Goal: Information Seeking & Learning: Learn about a topic

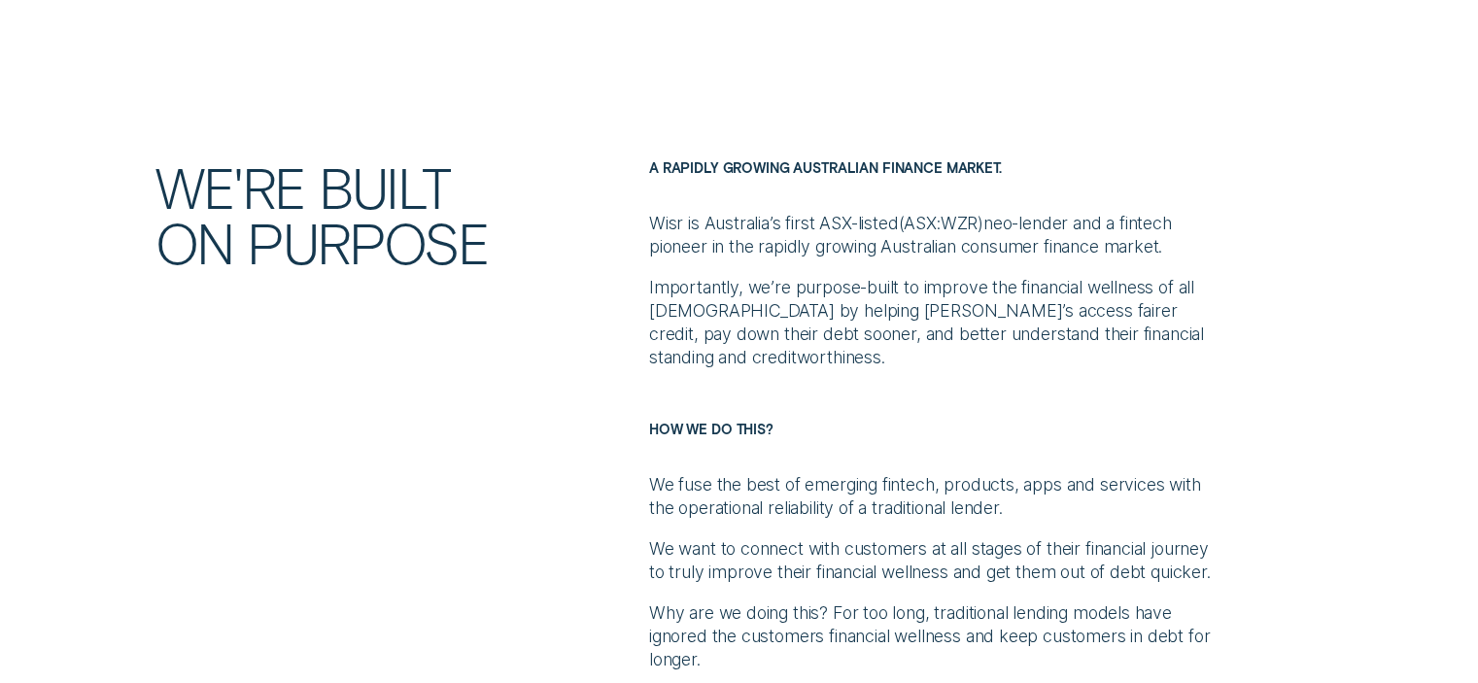
scroll to position [972, 0]
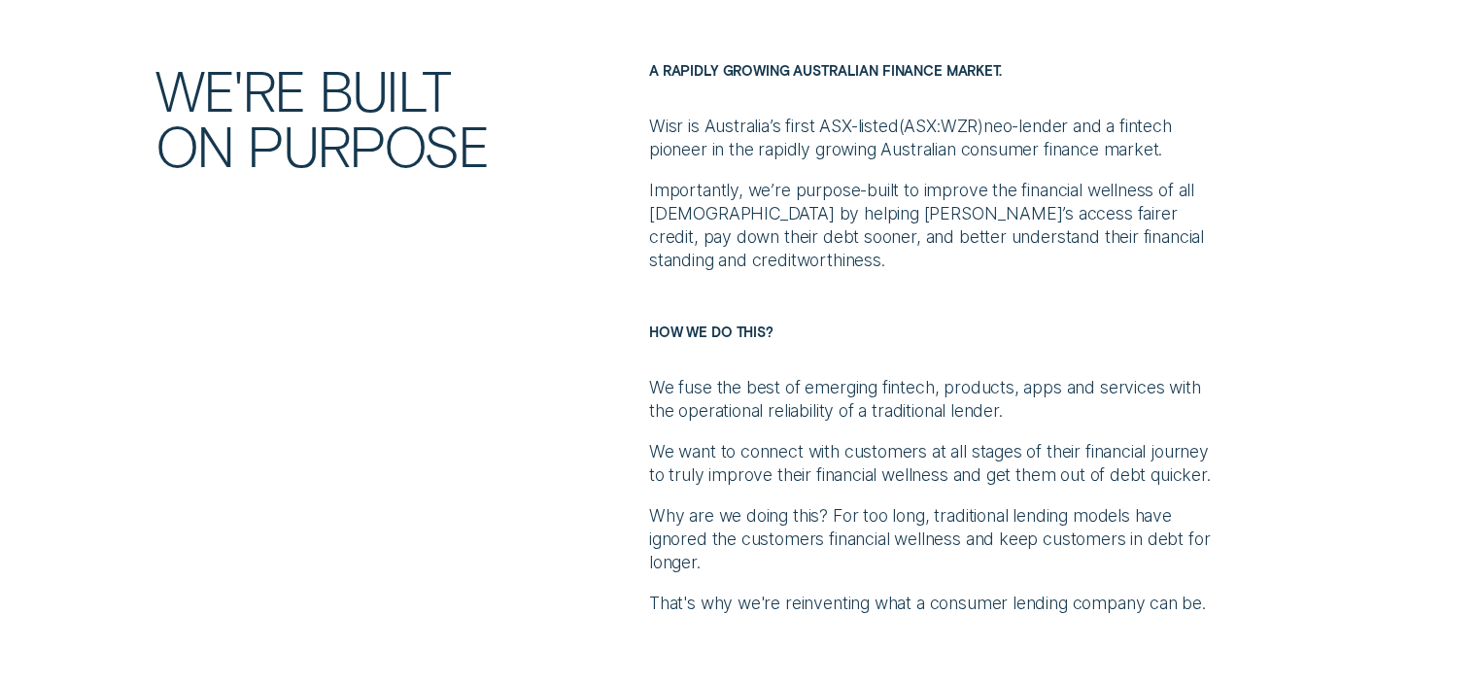
drag, startPoint x: 1386, startPoint y: 357, endPoint x: 1373, endPoint y: 341, distance: 20.0
click at [1386, 357] on div "We're built on purpose A rapidly growing Australian finance market. Wisr is Aus…" at bounding box center [739, 338] width 1381 height 553
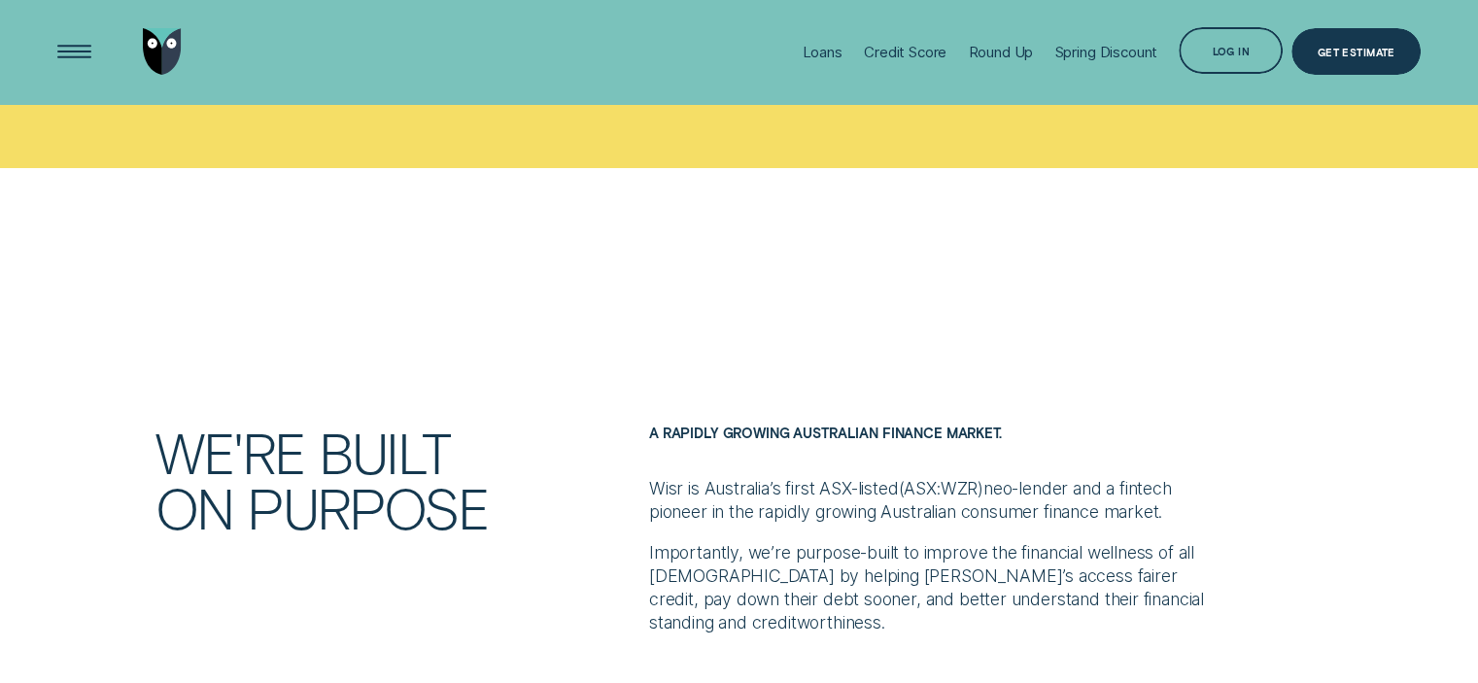
scroll to position [210, 0]
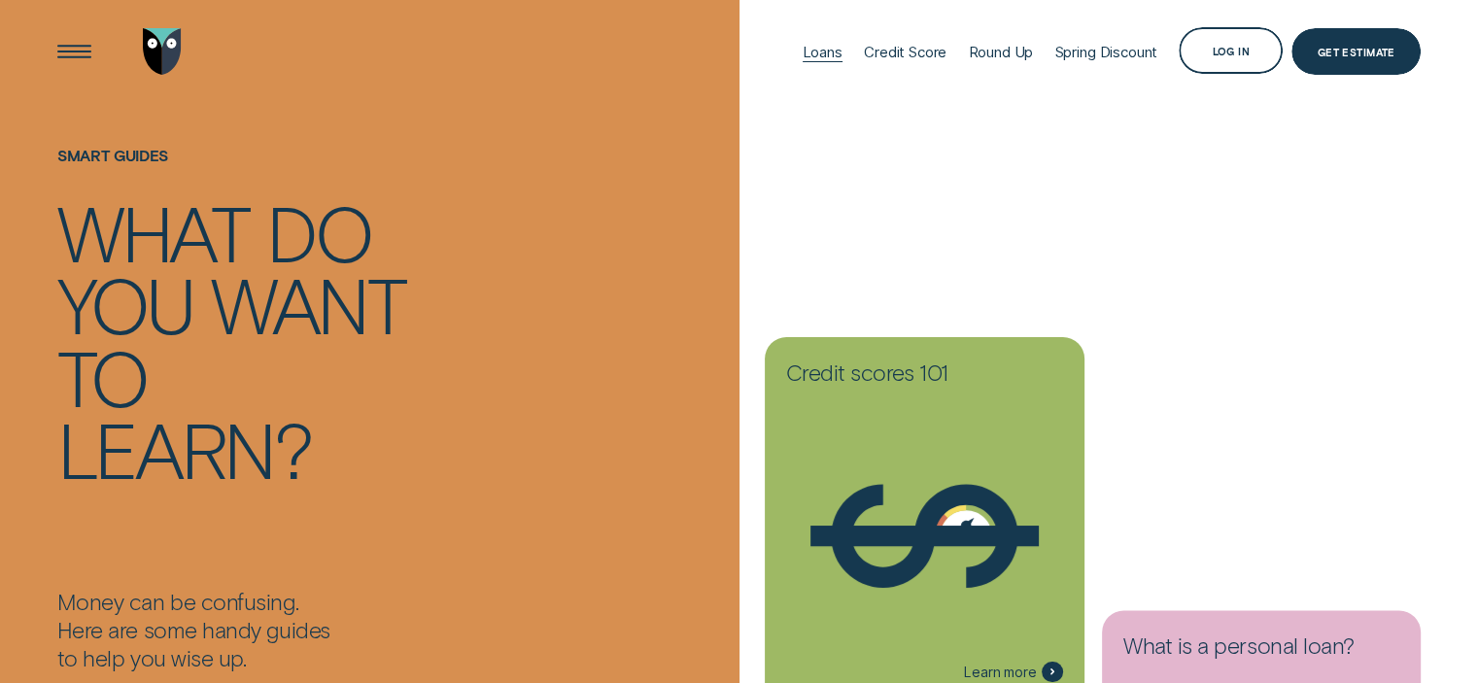
click at [814, 53] on div "Loans" at bounding box center [823, 52] width 40 height 18
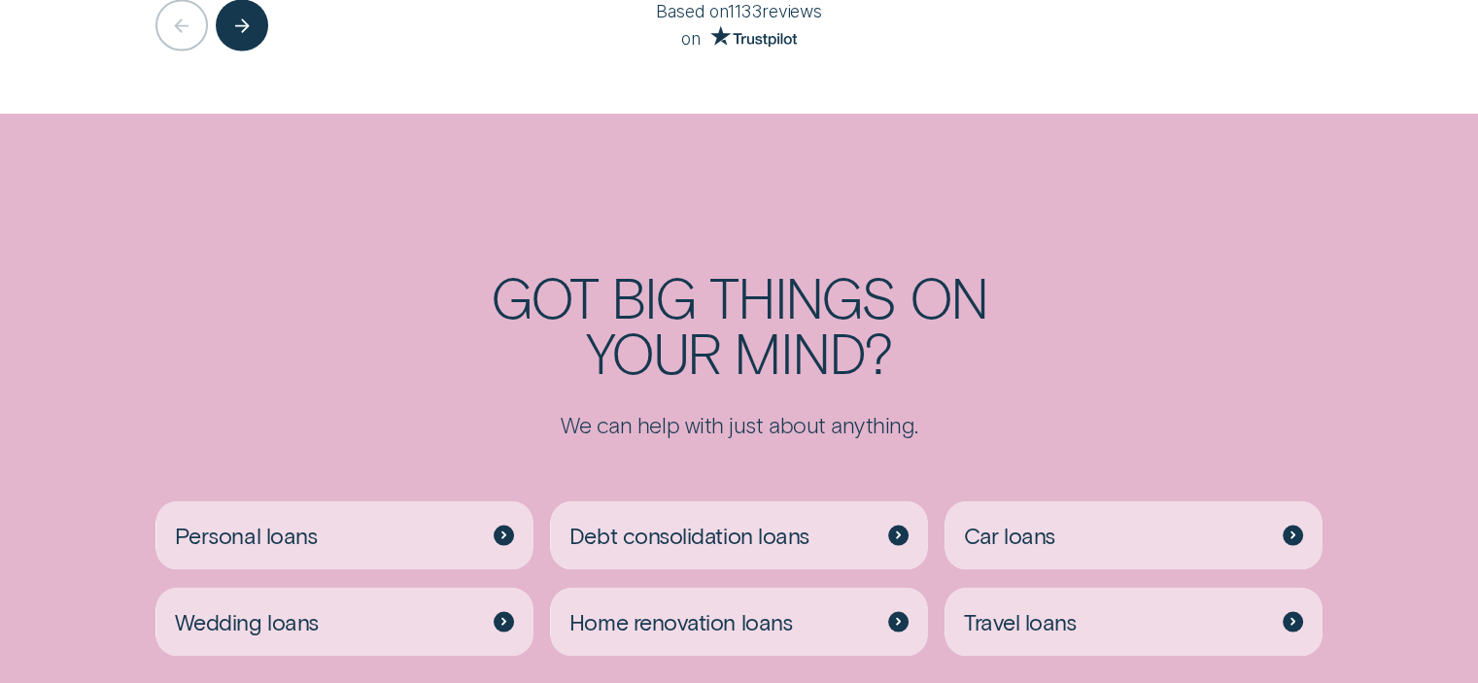
scroll to position [4083, 0]
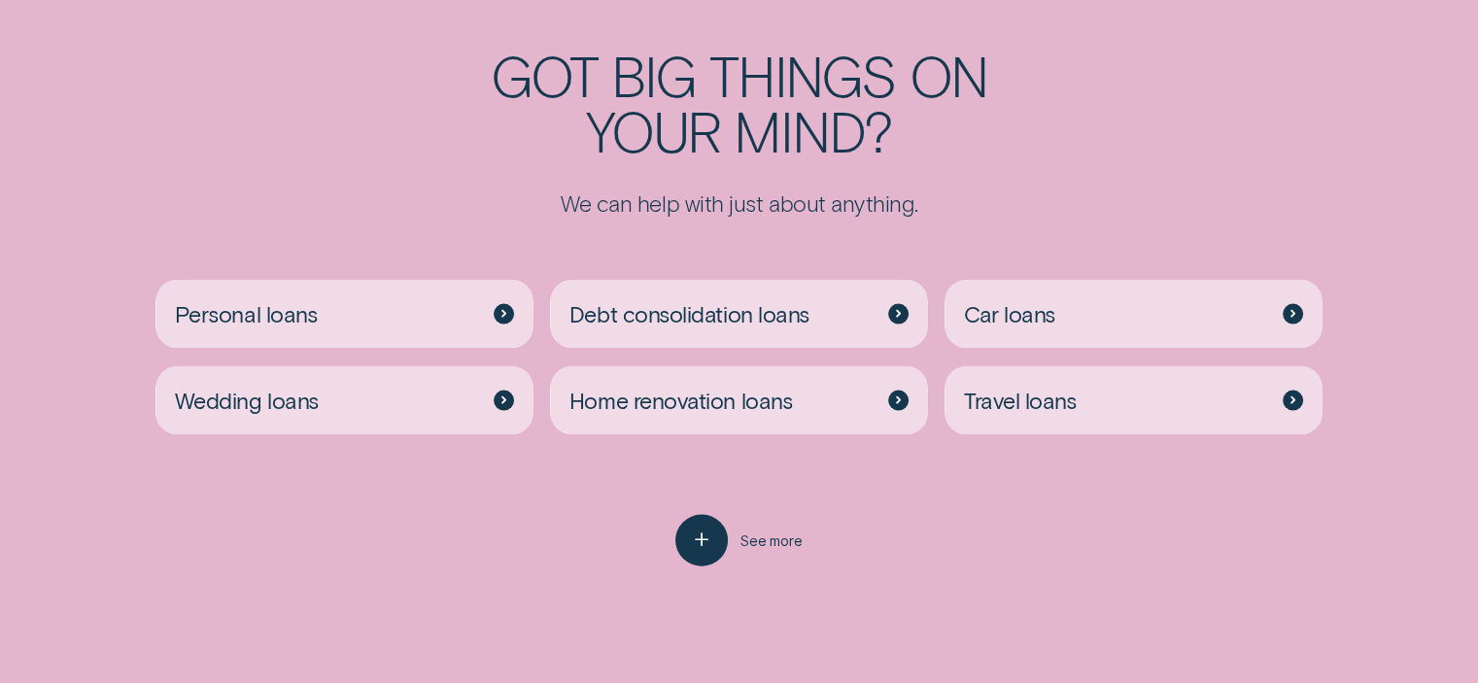
click at [704, 571] on div at bounding box center [739, 307] width 1478 height 830
click at [700, 552] on icon "button" at bounding box center [701, 541] width 26 height 30
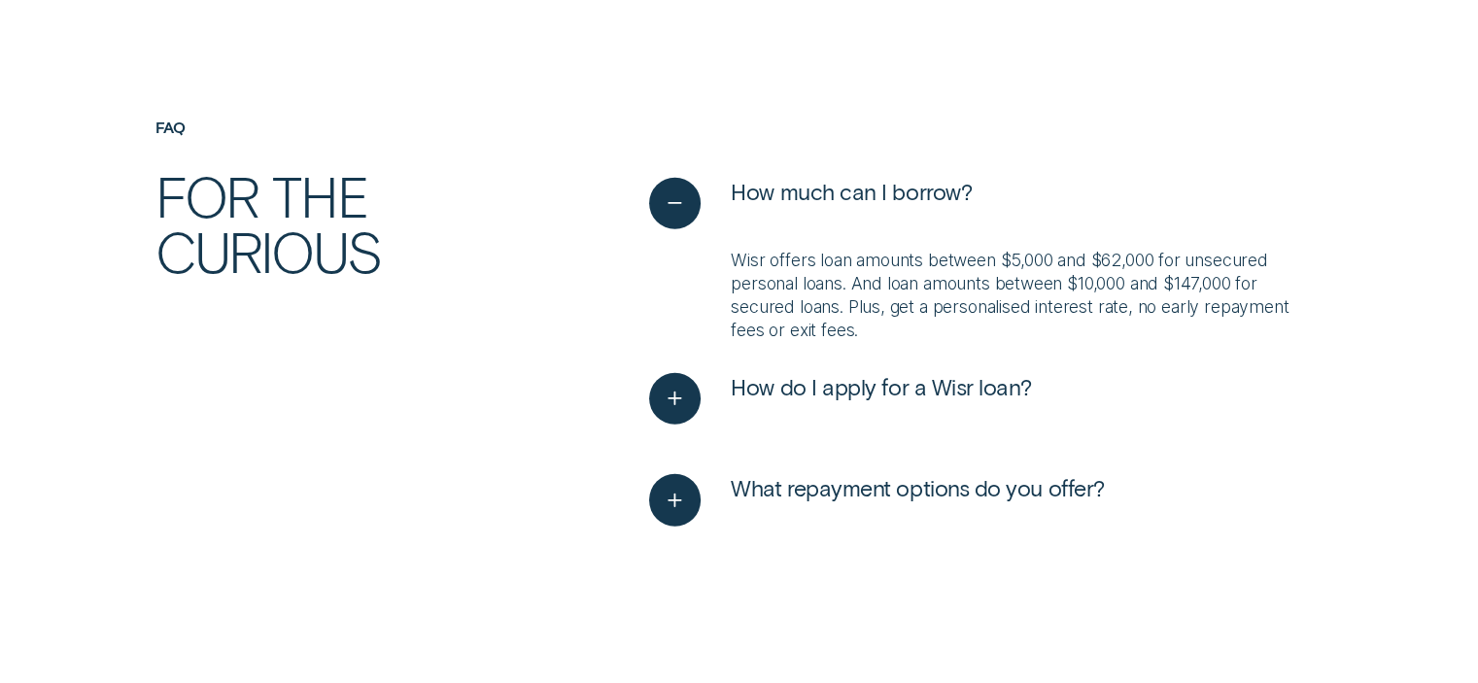
scroll to position [5541, 0]
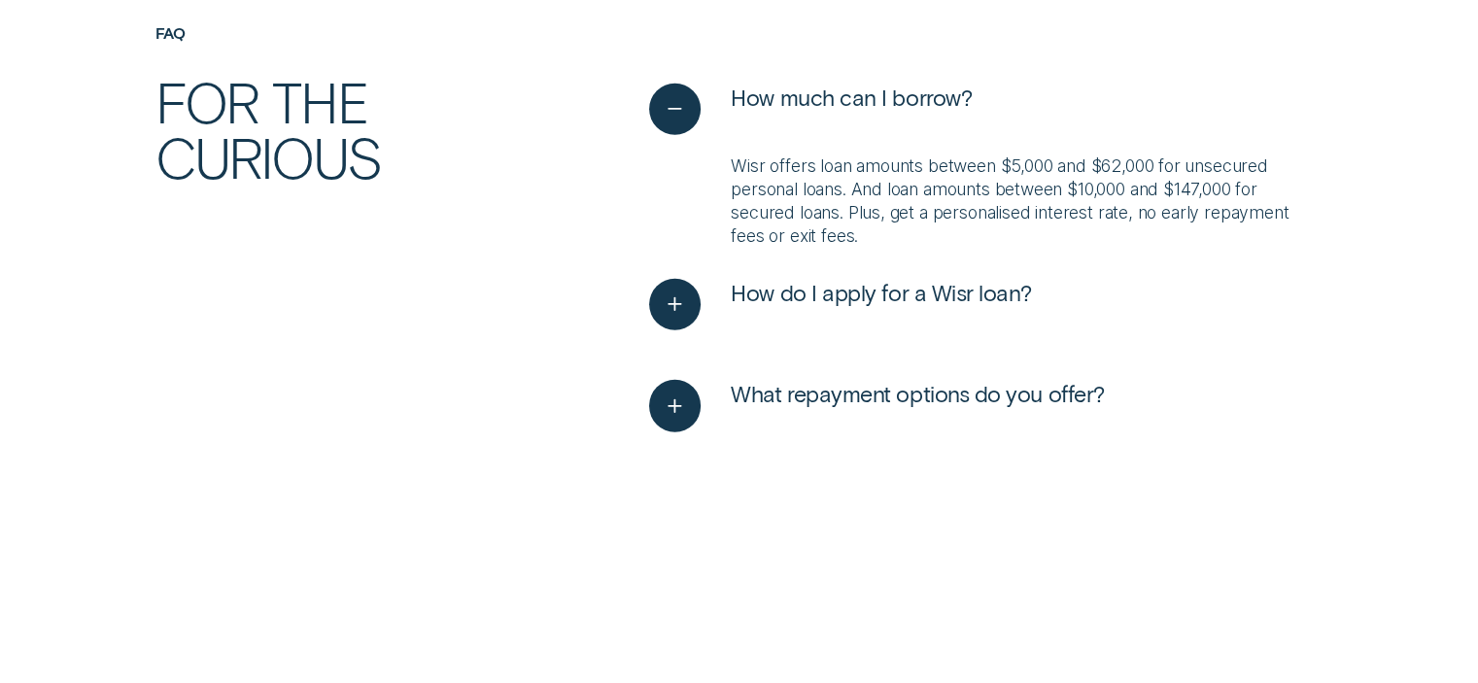
drag, startPoint x: 1341, startPoint y: 341, endPoint x: 1256, endPoint y: 11, distance: 341.4
click at [1341, 341] on div "FAQ For the curious How much can I borrow? Wisr offers loan amounts between $5,…" at bounding box center [739, 253] width 1381 height 458
